Goal: Transaction & Acquisition: Purchase product/service

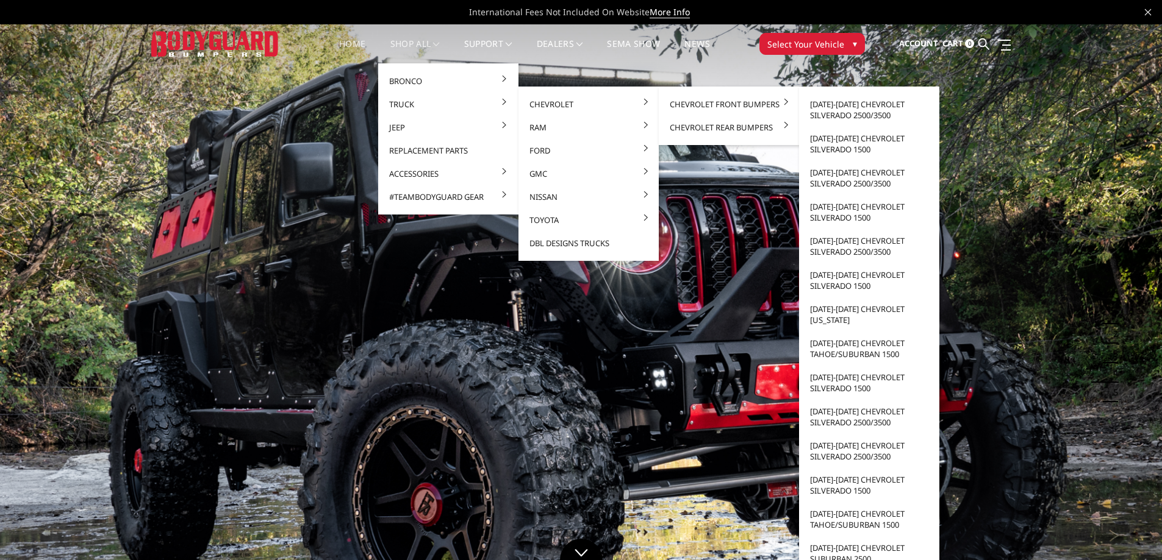
scroll to position [61, 0]
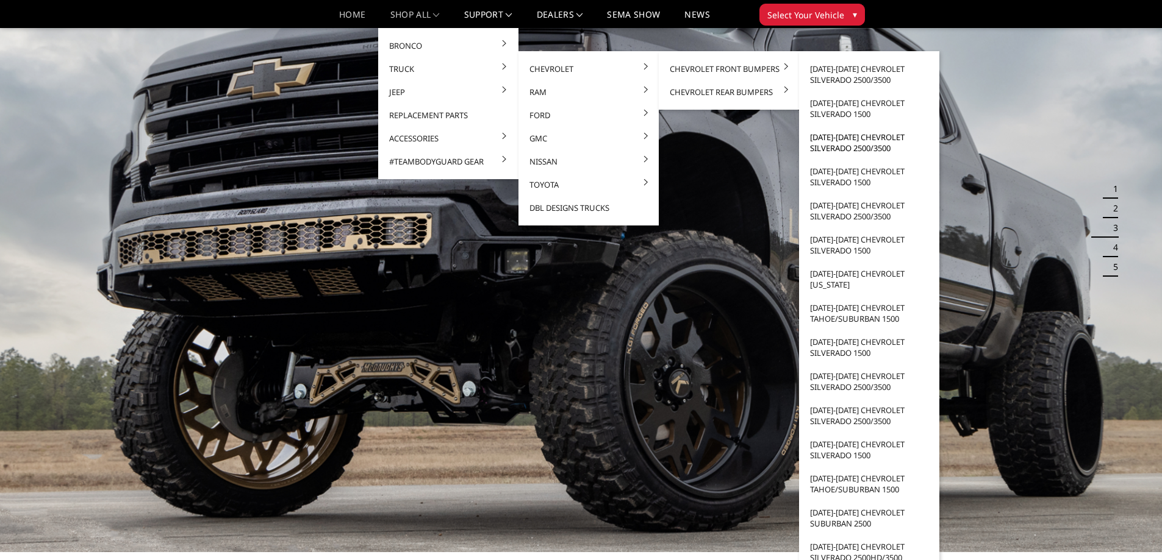
click at [855, 148] on link "[DATE]-[DATE] Chevrolet Silverado 2500/3500" at bounding box center [869, 143] width 131 height 34
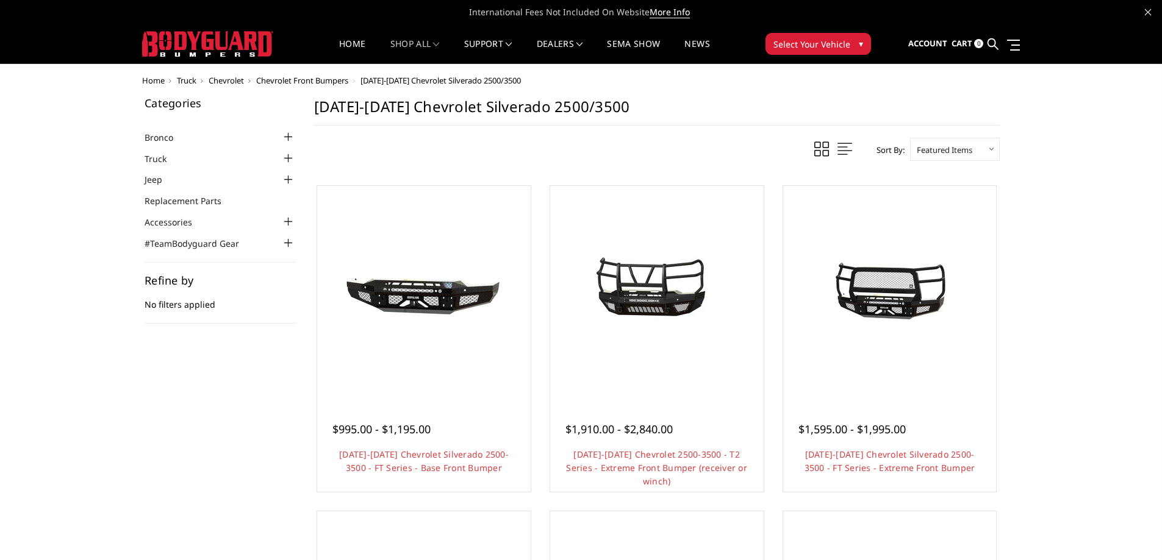
click at [402, 354] on img at bounding box center [423, 292] width 195 height 130
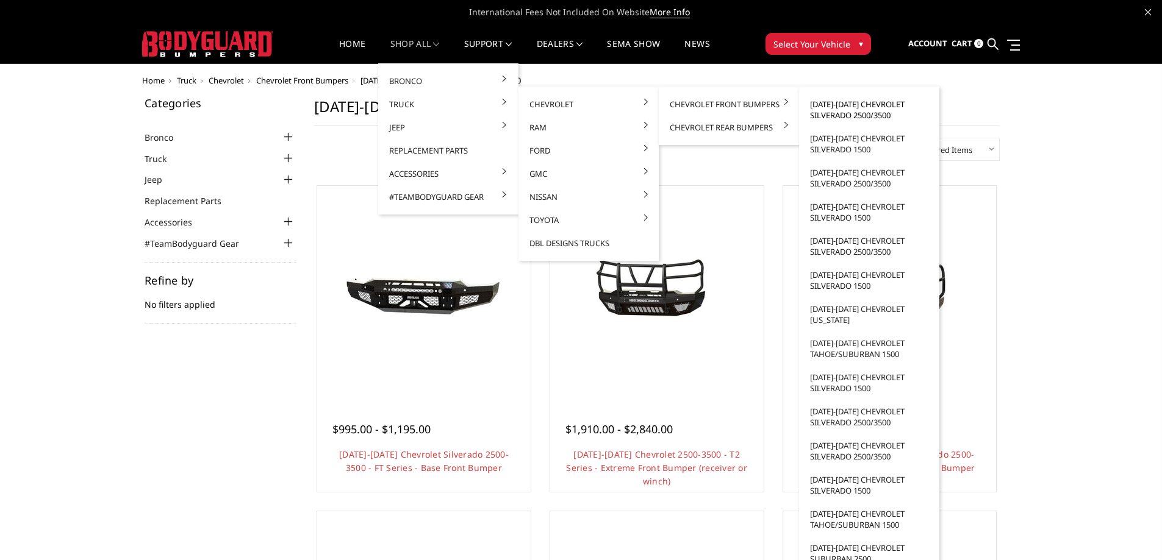
click at [865, 116] on link "[DATE]-[DATE] Chevrolet Silverado 2500/3500" at bounding box center [869, 110] width 131 height 34
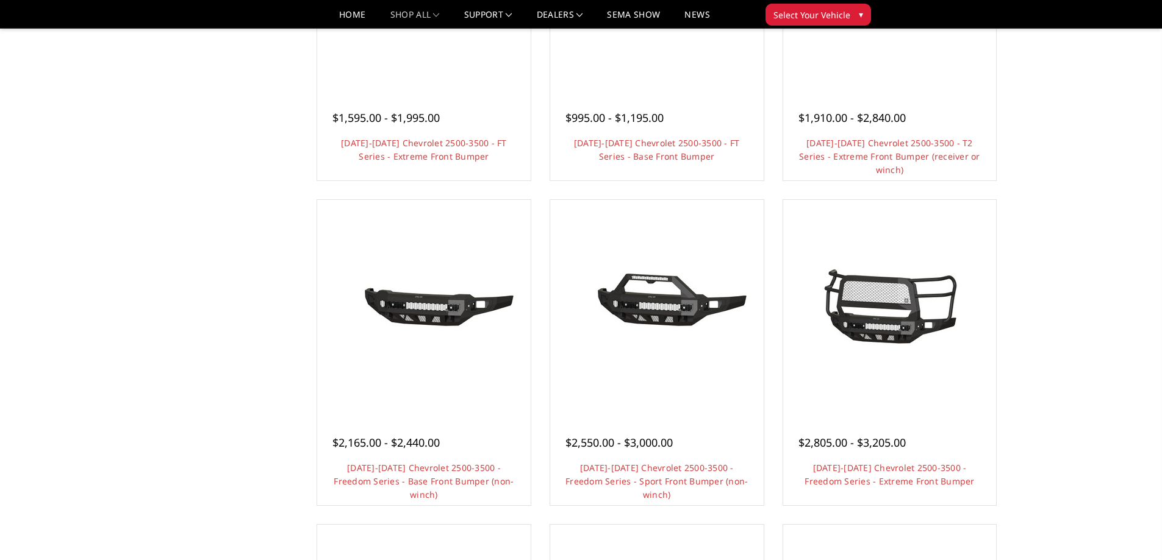
scroll to position [305, 0]
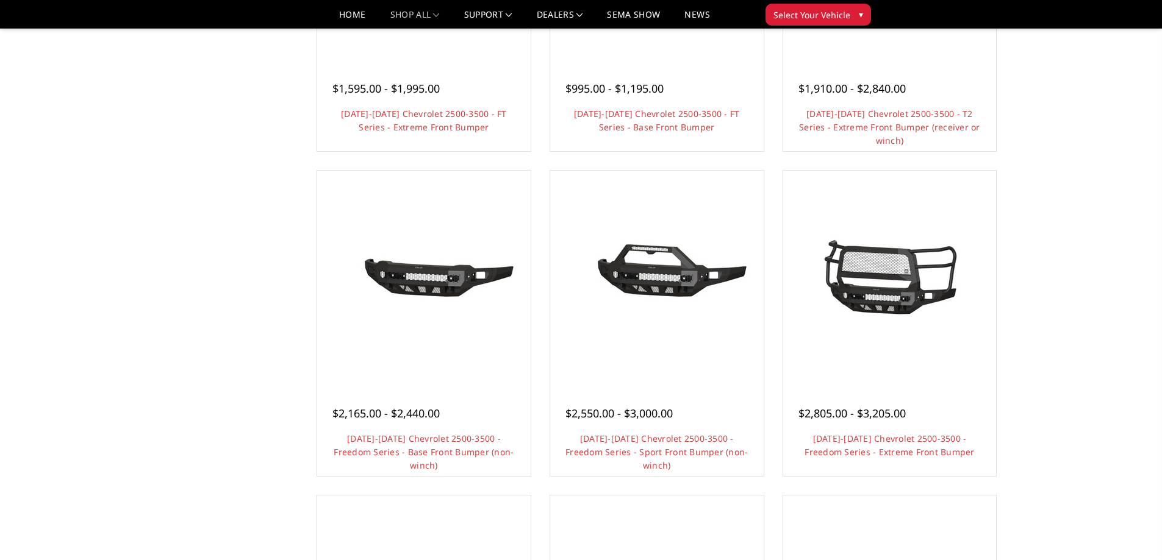
click at [422, 347] on div at bounding box center [423, 277] width 207 height 207
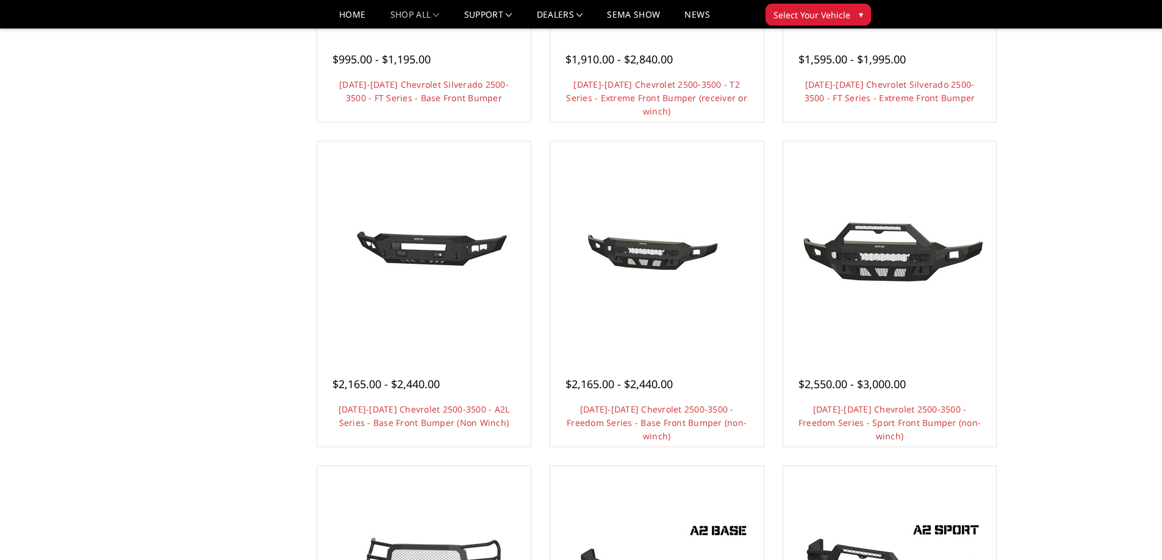
scroll to position [366, 0]
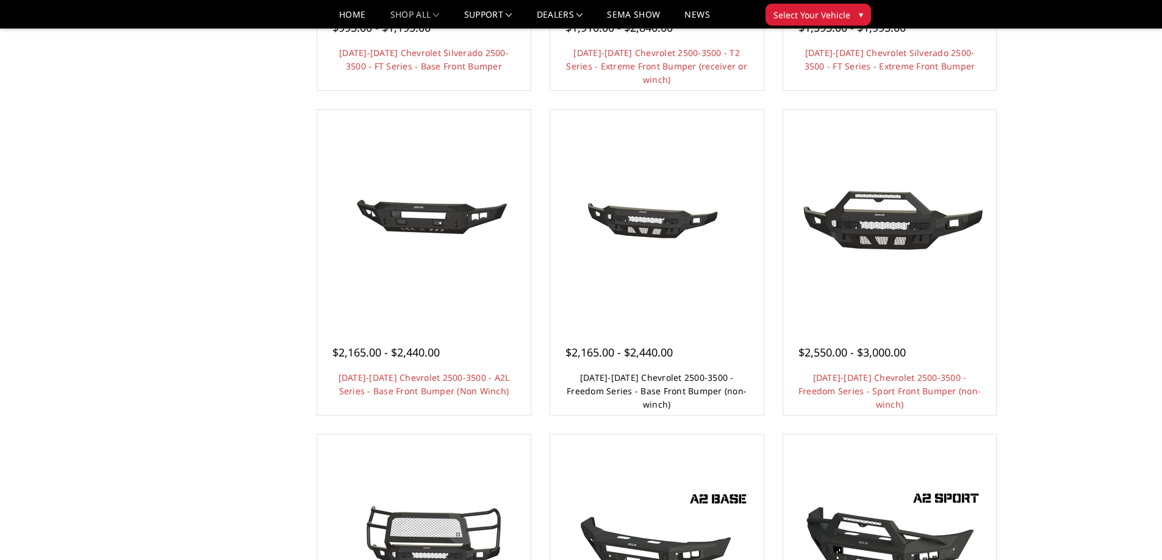
click at [649, 388] on link "[DATE]-[DATE] Chevrolet 2500-3500 - Freedom Series - Base Front Bumper (non-win…" at bounding box center [657, 391] width 180 height 38
